Goal: Task Accomplishment & Management: Complete application form

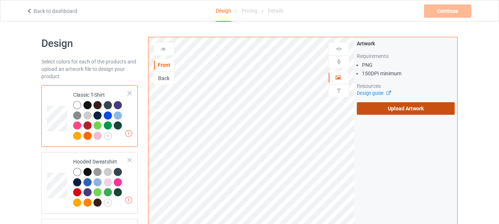
click at [400, 110] on label "Upload Artwork" at bounding box center [406, 108] width 98 height 13
click at [0, 0] on input "Upload Artwork" at bounding box center [0, 0] width 0 height 0
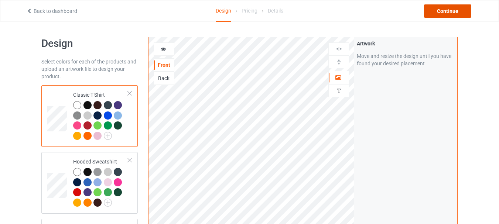
click at [451, 13] on div "Continue" at bounding box center [447, 10] width 47 height 13
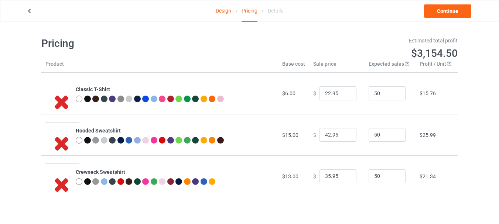
click at [220, 10] on link "Design" at bounding box center [224, 10] width 16 height 21
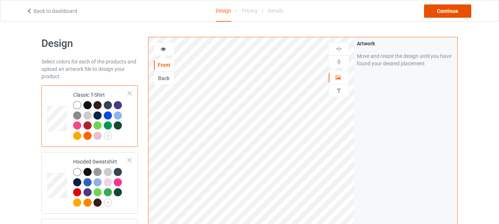
click at [458, 8] on div "Continue" at bounding box center [447, 10] width 47 height 13
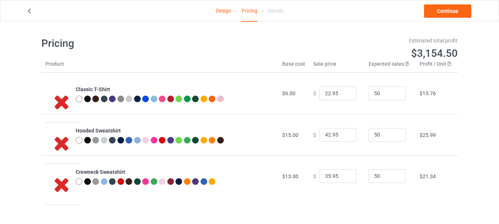
click at [222, 9] on link "Design" at bounding box center [224, 10] width 16 height 21
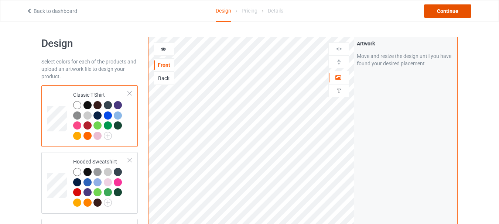
click at [450, 11] on div "Continue" at bounding box center [447, 10] width 47 height 13
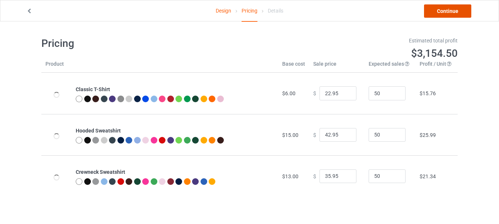
click at [440, 14] on link "Continue" at bounding box center [447, 10] width 47 height 13
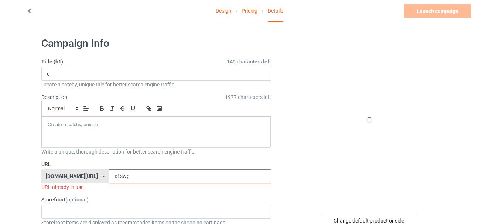
click at [145, 180] on input "x1swg" at bounding box center [190, 177] width 162 height 14
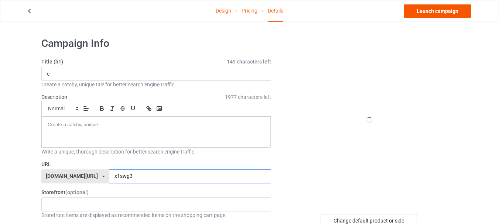
type input "x1swg3"
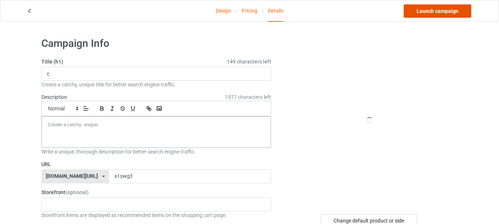
click at [431, 13] on link "Launch campaign" at bounding box center [438, 10] width 68 height 13
